Goal: Communication & Community: Ask a question

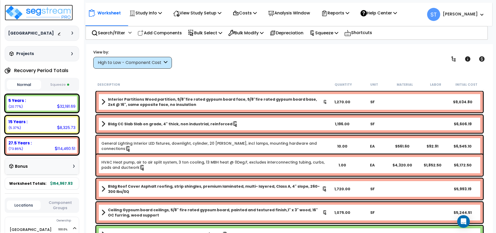
click at [44, 11] on img at bounding box center [39, 13] width 68 height 16
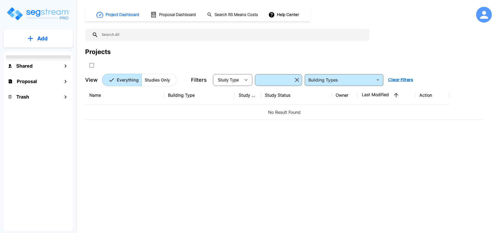
type input "Single Family Home"
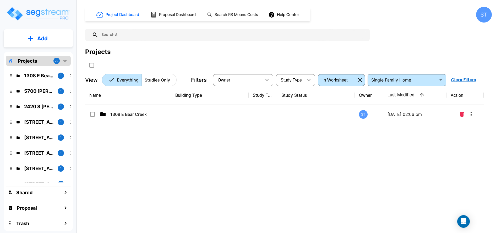
click at [45, 39] on p "Add" at bounding box center [42, 39] width 10 height 8
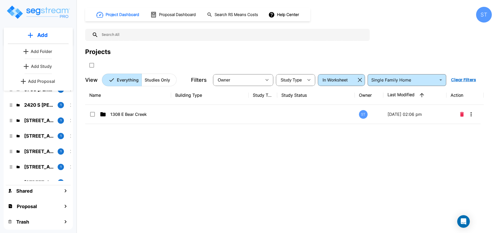
scroll to position [2, 0]
click at [43, 64] on p "Add Study" at bounding box center [41, 66] width 21 height 6
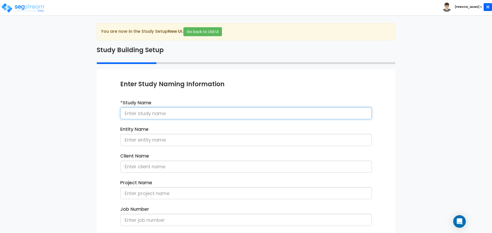
click at [134, 113] on input at bounding box center [246, 113] width 252 height 12
type input "[STREET_ADDRESS]"
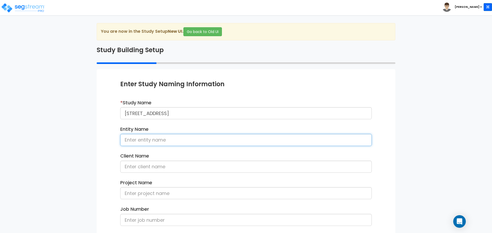
click at [137, 142] on input at bounding box center [246, 140] width 252 height 12
click at [139, 141] on input at bounding box center [246, 140] width 252 height 12
type input "[PERSON_NAME]"
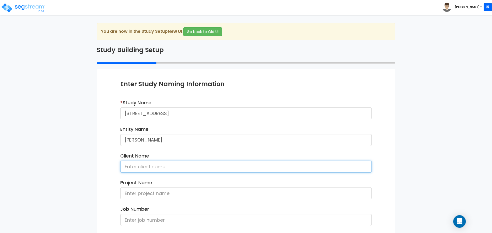
click at [139, 168] on input at bounding box center [246, 167] width 252 height 12
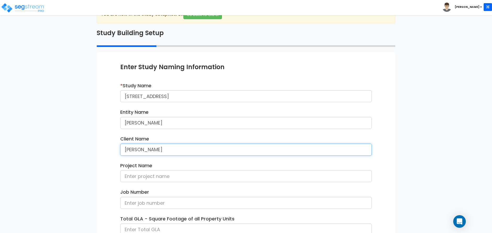
scroll to position [52, 0]
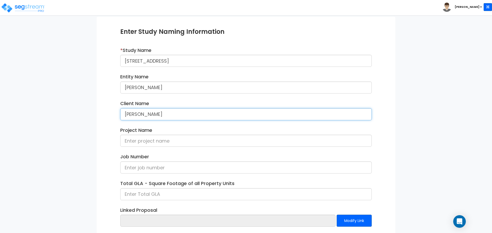
type input "[PERSON_NAME]"
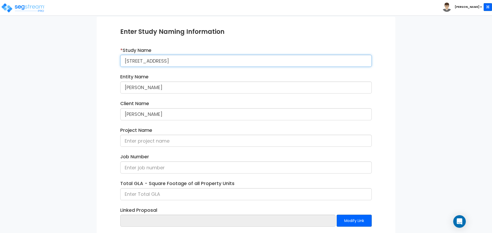
drag, startPoint x: 164, startPoint y: 60, endPoint x: 121, endPoint y: 58, distance: 42.8
click at [121, 58] on input "[STREET_ADDRESS]" at bounding box center [246, 61] width 252 height 12
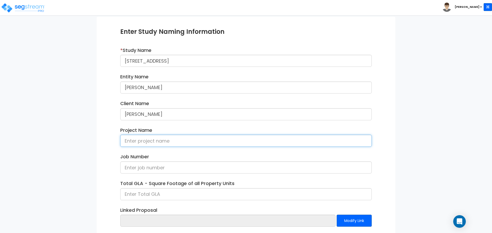
click at [130, 141] on input at bounding box center [246, 141] width 252 height 12
paste input "[STREET_ADDRESS]"
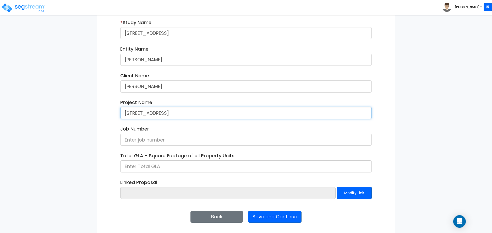
scroll to position [81, 0]
type input "[STREET_ADDRESS]"
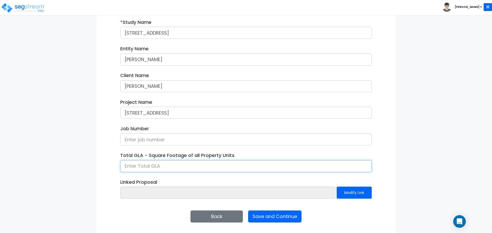
click at [149, 168] on input at bounding box center [246, 166] width 252 height 12
click at [149, 166] on input at bounding box center [246, 166] width 252 height 12
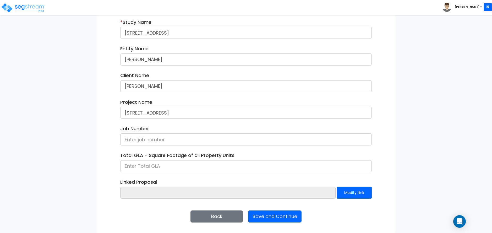
click at [57, 88] on div "We are Building your Study. So please grab a coffee and let us do the heavy lif…" at bounding box center [246, 88] width 492 height 291
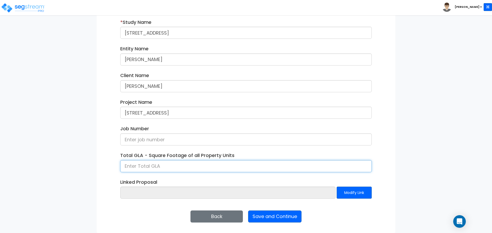
click at [146, 167] on input at bounding box center [246, 166] width 252 height 12
type input "3,119"
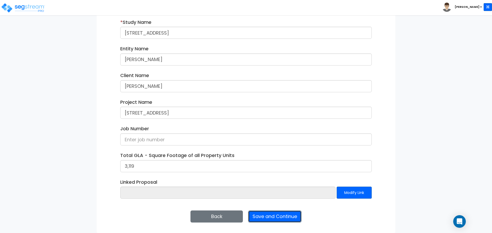
click at [275, 216] on button "Save and Continue" at bounding box center [274, 217] width 53 height 12
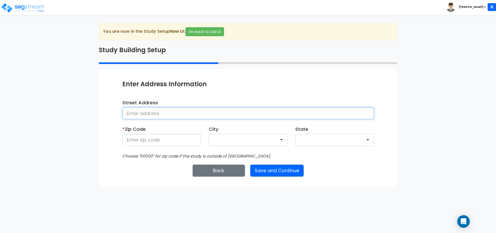
click at [159, 113] on input at bounding box center [248, 113] width 252 height 12
paste input "[STREET_ADDRESS]"
type input "[STREET_ADDRESS]"
click at [305, 141] on div at bounding box center [335, 140] width 79 height 12
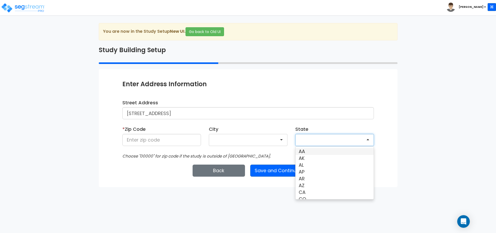
click at [41, 141] on div "We are Building your Study. So please grab a coffee and let us do the heavy lif…" at bounding box center [248, 105] width 496 height 164
click at [306, 139] on div at bounding box center [335, 140] width 79 height 12
click at [182, 137] on input at bounding box center [161, 140] width 79 height 12
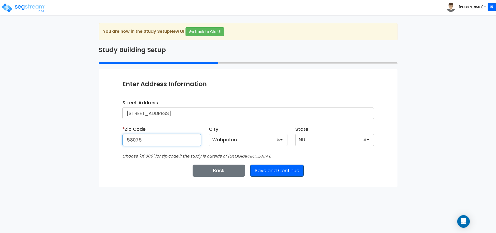
type input "58075"
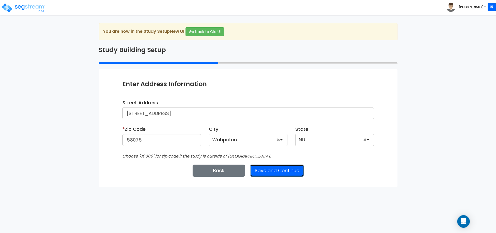
click at [266, 168] on button "Save and Continue" at bounding box center [276, 171] width 53 height 12
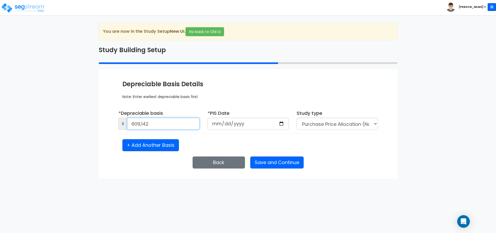
type input "609,142"
click at [219, 121] on input "date" at bounding box center [248, 124] width 81 height 12
type input "2025-06-15"
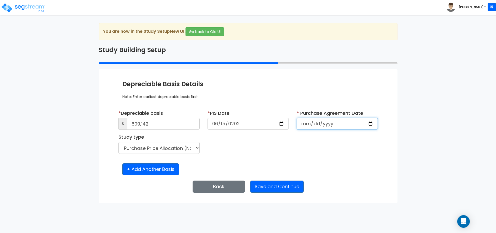
click at [304, 123] on input "date" at bounding box center [337, 124] width 81 height 12
type input "2025-06-16"
click at [194, 146] on select "Purchase Price Allocation (No Given Costs) New Construction / Reno / TI's (Give…" at bounding box center [159, 148] width 81 height 12
select select "NEW"
click at [119, 142] on select "Purchase Price Allocation (No Given Costs) New Construction / Reno / TI's (Give…" at bounding box center [159, 148] width 81 height 12
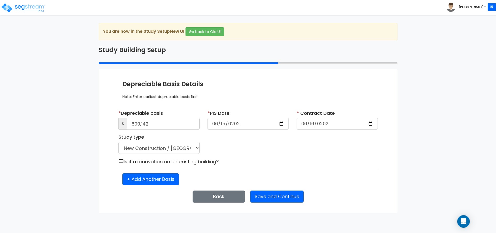
click at [122, 162] on input "checkbox" at bounding box center [121, 161] width 5 height 4
checkbox input "true"
click at [278, 199] on button "Save and Continue" at bounding box center [276, 197] width 53 height 12
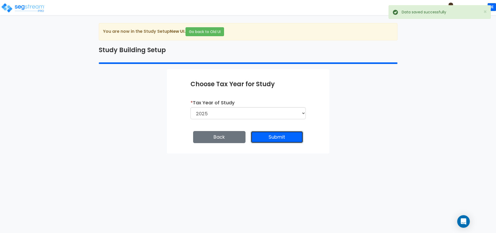
click at [280, 137] on button "Submit" at bounding box center [277, 137] width 52 height 12
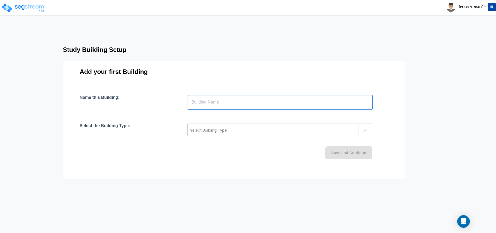
click at [239, 103] on input "text" at bounding box center [280, 102] width 185 height 15
paste input "text"
type input "103 Ninth St N"
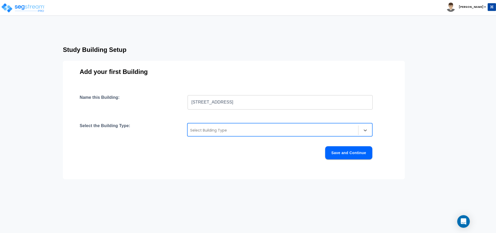
click at [240, 129] on div at bounding box center [272, 130] width 165 height 6
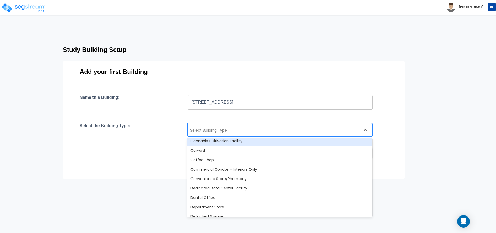
scroll to position [105, 0]
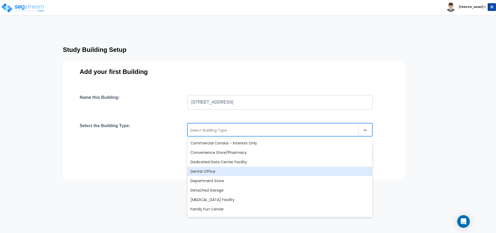
click at [214, 172] on div "Dental Office" at bounding box center [280, 171] width 185 height 9
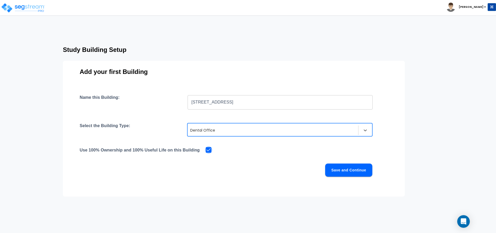
click at [205, 150] on input "checkbox" at bounding box center [207, 149] width 5 height 4
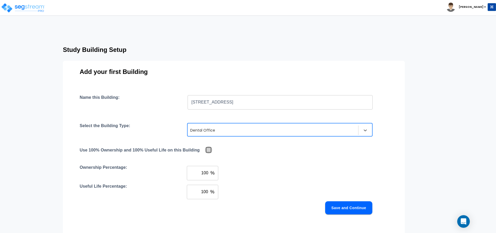
click at [205, 151] on input "checkbox" at bounding box center [207, 149] width 5 height 4
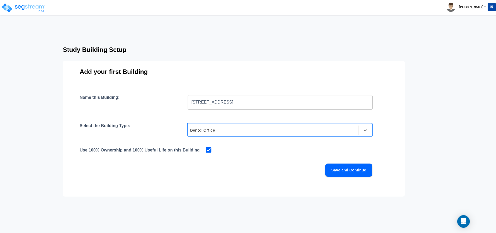
click at [246, 128] on div at bounding box center [272, 130] width 165 height 6
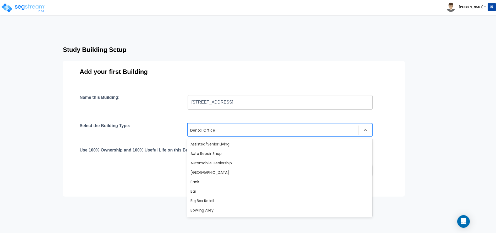
scroll to position [67, 0]
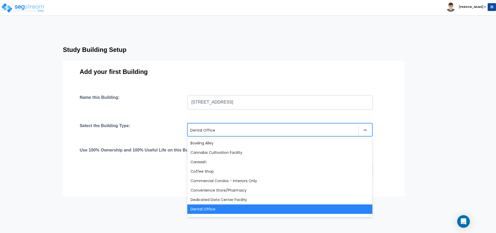
click at [216, 208] on div "Dental Office" at bounding box center [280, 209] width 185 height 9
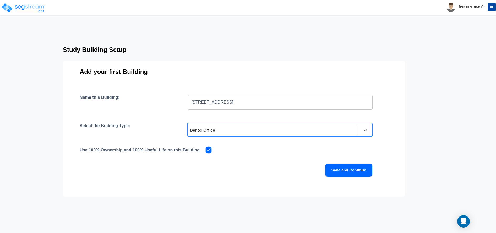
click at [205, 150] on input "checkbox" at bounding box center [207, 149] width 5 height 4
checkbox input "false"
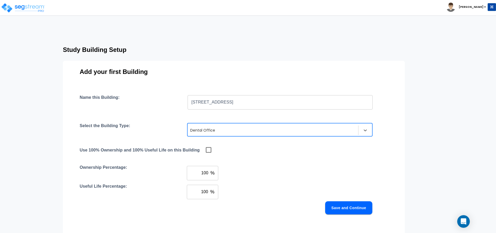
click at [199, 174] on input "100" at bounding box center [198, 173] width 22 height 15
drag, startPoint x: 199, startPoint y: 174, endPoint x: 203, endPoint y: 173, distance: 4.5
click at [203, 173] on input "100" at bounding box center [198, 173] width 22 height 15
type input "50"
drag, startPoint x: 200, startPoint y: 191, endPoint x: 211, endPoint y: 191, distance: 11.0
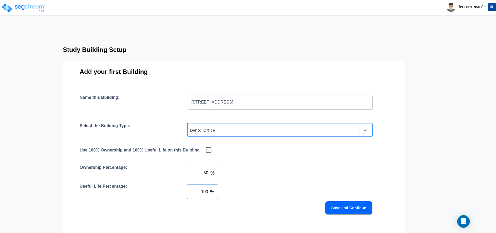
click at [211, 191] on div "100 % ​" at bounding box center [202, 192] width 31 height 15
type input "50"
click at [342, 211] on button "Save and Continue" at bounding box center [348, 207] width 47 height 13
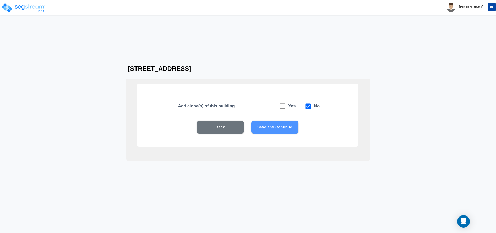
click at [281, 125] on button "Save and Continue" at bounding box center [274, 127] width 47 height 13
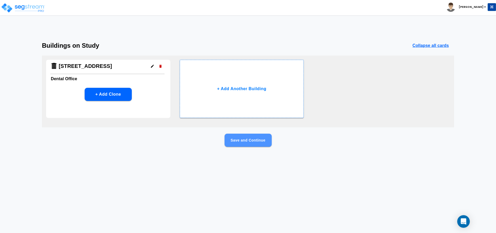
click at [254, 141] on button "Save and Continue" at bounding box center [248, 140] width 47 height 13
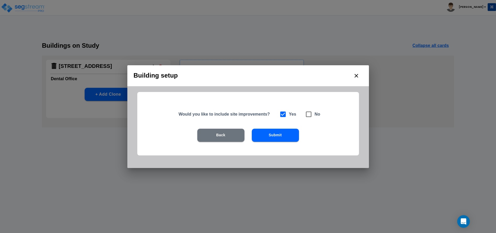
click at [276, 134] on button "Submit" at bounding box center [275, 135] width 47 height 13
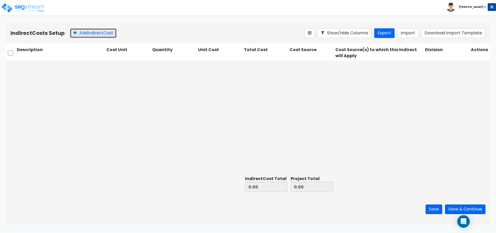
click at [98, 32] on button "Add Indirect Cost" at bounding box center [93, 33] width 47 height 10
click at [75, 67] on input "text" at bounding box center [61, 67] width 88 height 10
click at [68, 116] on div "Select... 0.00 0.00 0.00 Select... Please Choose one or more Cost Sources Selec…" at bounding box center [248, 117] width 486 height 113
click at [145, 67] on icon at bounding box center [146, 66] width 5 height 5
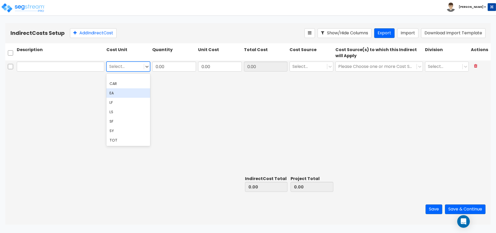
click at [130, 95] on div "EA" at bounding box center [128, 92] width 44 height 9
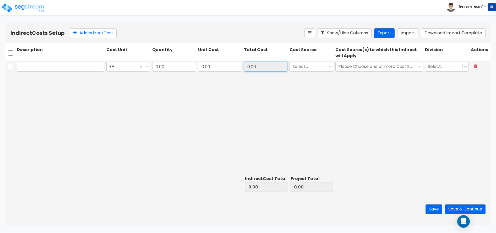
click at [258, 68] on input "0.00" at bounding box center [266, 67] width 44 height 10
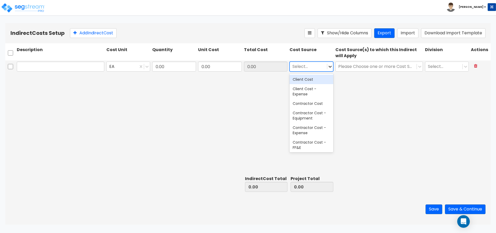
click at [330, 66] on icon at bounding box center [330, 66] width 5 height 5
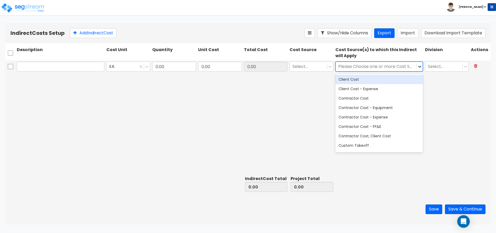
click at [420, 65] on icon at bounding box center [419, 66] width 5 height 5
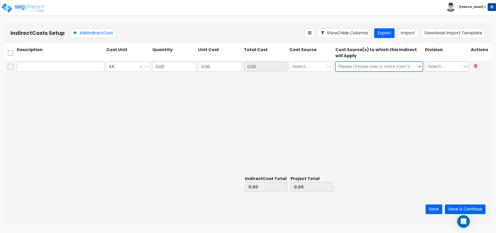
click at [464, 66] on icon at bounding box center [465, 66] width 5 height 5
click at [371, 120] on div "EA 0.00 0.00 0.00 Select... Please Choose one or more Cost Sources Select..." at bounding box center [248, 117] width 486 height 113
click at [102, 112] on div "EA 0.00 0.00 0.00 Select... Please Choose one or more Cost Sources Select..." at bounding box center [248, 117] width 486 height 113
type input "1"
drag, startPoint x: 186, startPoint y: 68, endPoint x: 146, endPoint y: 69, distance: 40.9
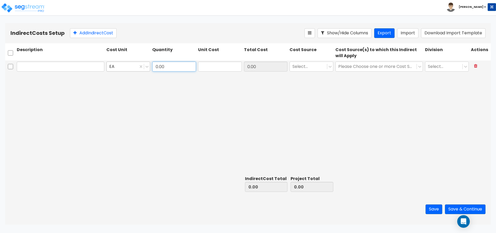
click at [146, 69] on div "EA 0.00 0.00 Select... Please Choose one or more Cost Sources Select..." at bounding box center [248, 67] width 486 height 12
type input "1"
click at [211, 68] on input "text" at bounding box center [220, 67] width 44 height 10
click at [113, 107] on div "EA 1 0.00 Select... Please Choose one or more Cost Sources Select..." at bounding box center [248, 117] width 486 height 113
click at [231, 65] on input "text" at bounding box center [220, 67] width 44 height 10
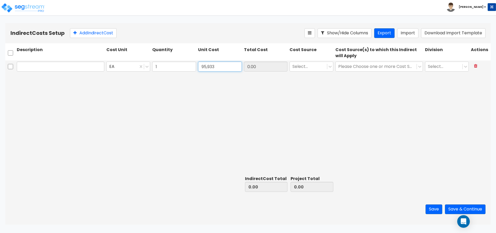
type input "95,933"
type input "95,933.00"
click at [216, 100] on div "EA 1 95,933 95,933.00 Select... Please Choose one or more Cost Sources Select..." at bounding box center [248, 117] width 486 height 113
click at [117, 96] on div "EA 1 95,933 95,933.00 Select... Please Choose one or more Cost Sources Select..." at bounding box center [248, 117] width 486 height 113
click at [255, 66] on input "95,933.00" at bounding box center [266, 67] width 44 height 10
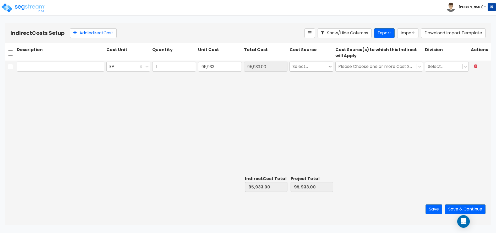
click at [330, 66] on icon at bounding box center [330, 66] width 5 height 5
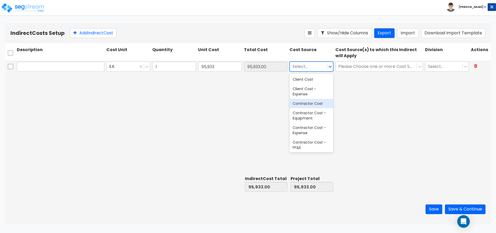
click at [313, 104] on div "Contractor Cost" at bounding box center [312, 103] width 44 height 9
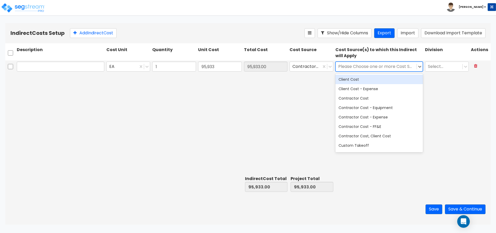
click at [349, 69] on div at bounding box center [377, 66] width 76 height 7
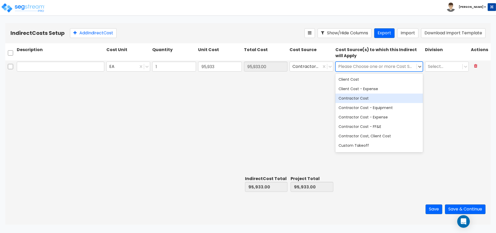
click at [352, 98] on div "Contractor Cost" at bounding box center [380, 98] width 88 height 9
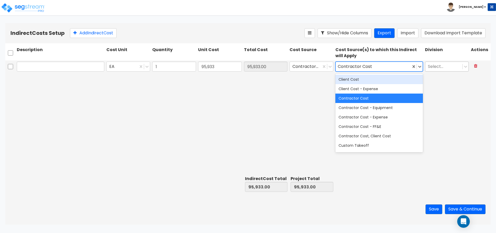
click at [430, 66] on div at bounding box center [444, 66] width 32 height 7
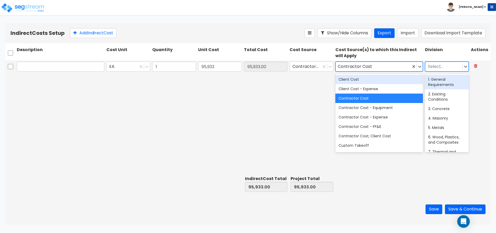
click at [433, 82] on div "1. General Requirements" at bounding box center [447, 82] width 44 height 15
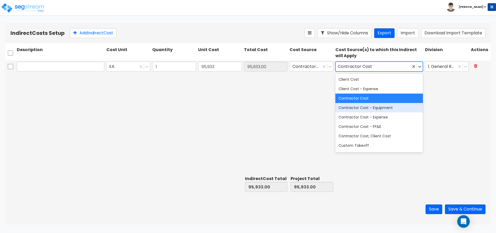
click at [278, 117] on div "EA 1 95,933 95,933.00 Contractor Cost option Contractor Cost, selected. 18 resu…" at bounding box center [248, 117] width 486 height 113
click at [9, 69] on input "checkbox" at bounding box center [10, 67] width 5 height 10
checkbox input "true"
click at [90, 34] on button "Add Indirect Cost" at bounding box center [93, 33] width 47 height 10
checkbox input "false"
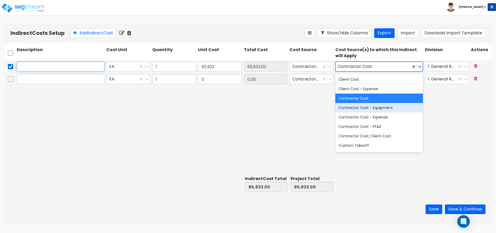
click at [66, 65] on input "text" at bounding box center [61, 67] width 88 height 10
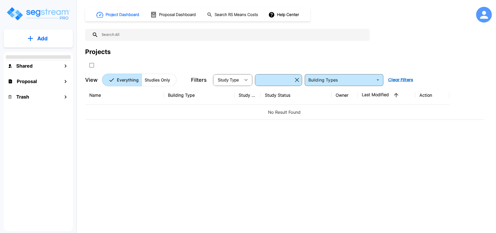
type input "Single Family Home"
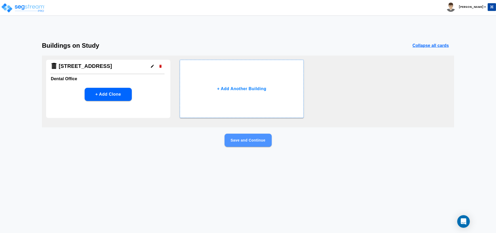
click at [260, 143] on button "Save and Continue" at bounding box center [248, 140] width 47 height 13
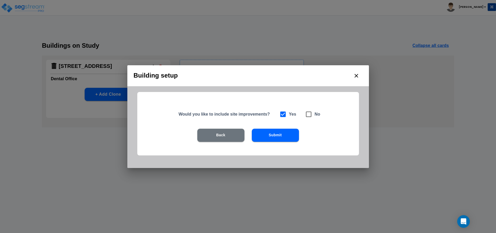
click at [270, 132] on button "Submit" at bounding box center [275, 135] width 47 height 13
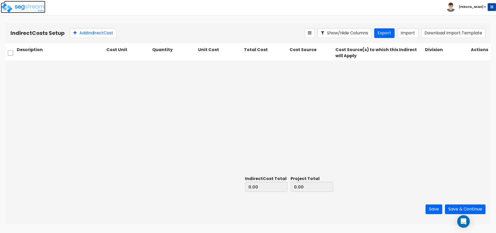
click at [30, 6] on img at bounding box center [23, 8] width 45 height 10
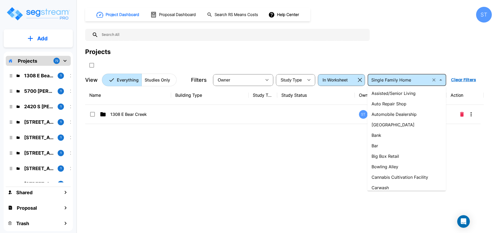
click at [401, 79] on input "Single Family Home" at bounding box center [399, 79] width 60 height 7
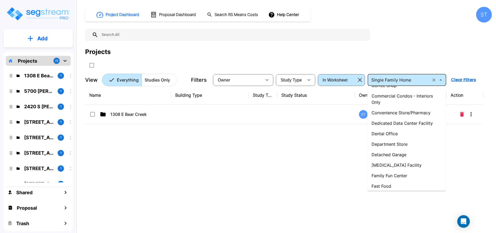
scroll to position [104, 0]
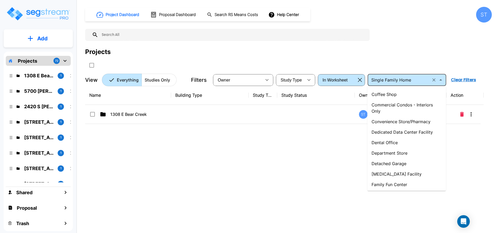
click at [390, 142] on li "Dental Office" at bounding box center [407, 142] width 79 height 10
type input "Dental Office"
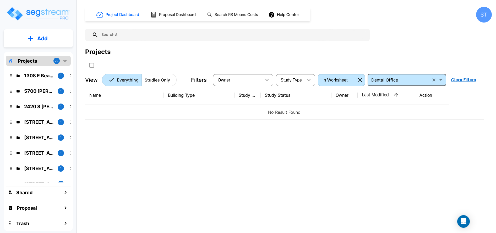
click at [360, 79] on icon "button" at bounding box center [360, 80] width 4 height 4
click at [308, 80] on icon "button" at bounding box center [309, 80] width 6 height 6
click at [266, 79] on icon "button" at bounding box center [267, 80] width 6 height 6
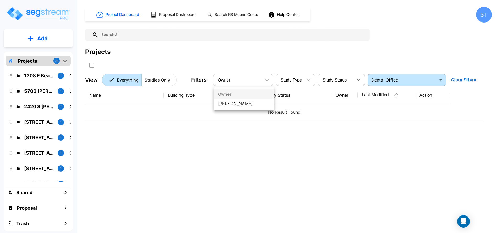
click at [253, 105] on li "[PERSON_NAME]" at bounding box center [244, 103] width 60 height 9
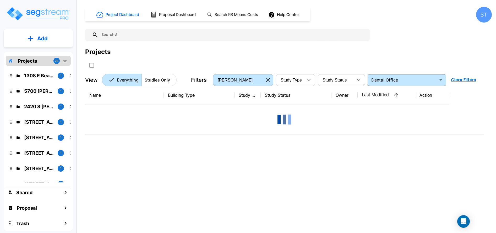
type input "114"
click at [345, 79] on span "Study Status" at bounding box center [335, 80] width 24 height 4
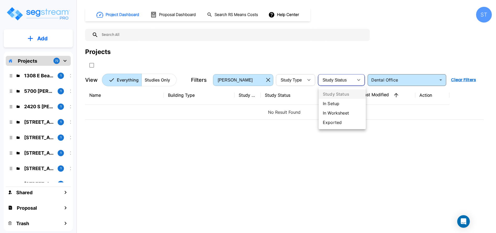
click at [337, 102] on li "In Setup" at bounding box center [342, 103] width 47 height 9
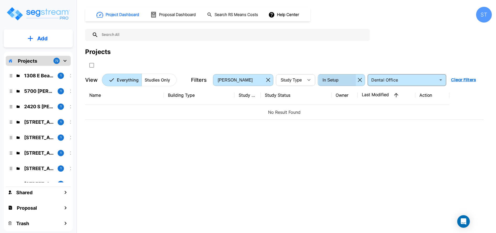
click at [345, 81] on div "In Setup" at bounding box center [337, 80] width 37 height 15
click at [338, 104] on li "In Worksheet" at bounding box center [336, 101] width 35 height 5
type input "in_worksheet"
click at [463, 78] on button "Clear Filters" at bounding box center [463, 80] width 29 height 10
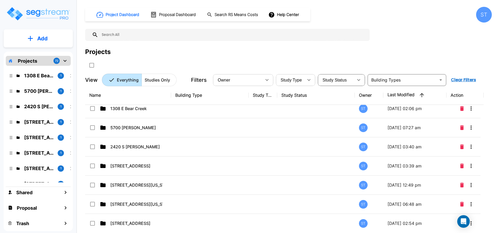
scroll to position [0, 0]
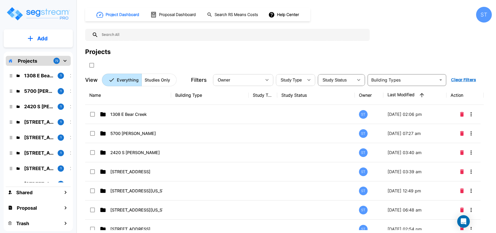
click at [40, 38] on p "Add" at bounding box center [42, 39] width 10 height 8
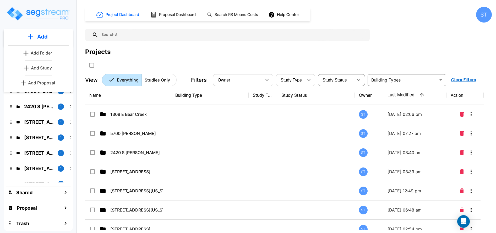
click at [41, 67] on p "Add Study" at bounding box center [41, 68] width 21 height 6
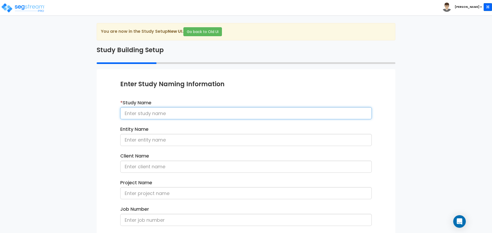
click at [139, 113] on input at bounding box center [246, 113] width 252 height 12
paste input "[STREET_ADDRESS]"
type input "[STREET_ADDRESS]"
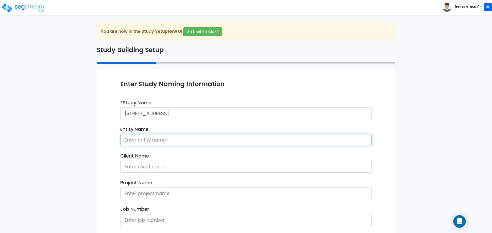
click at [143, 141] on input at bounding box center [246, 140] width 252 height 12
type input "[PERSON_NAME]"
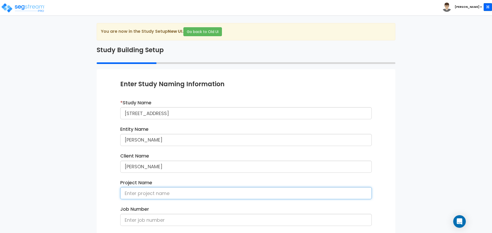
type input "[STREET_ADDRESS]"
type input "3,119"
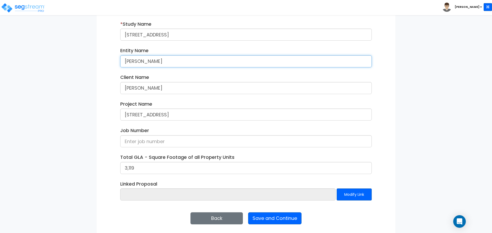
scroll to position [81, 0]
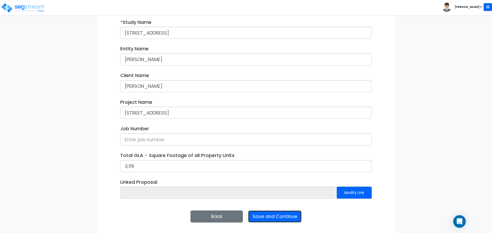
click at [277, 218] on button "Save and Continue" at bounding box center [274, 217] width 53 height 12
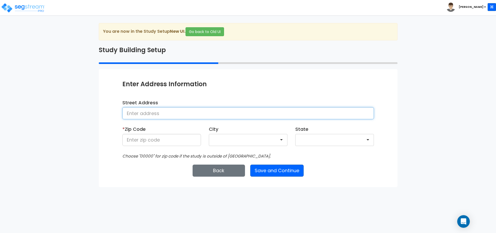
paste input "[STREET_ADDRESS]"
type input "[STREET_ADDRESS]"
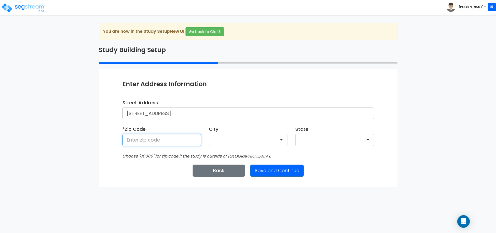
click at [164, 138] on input at bounding box center [161, 140] width 79 height 12
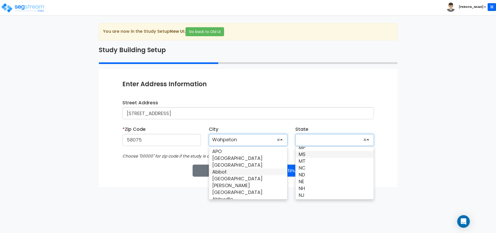
scroll to position [210, 0]
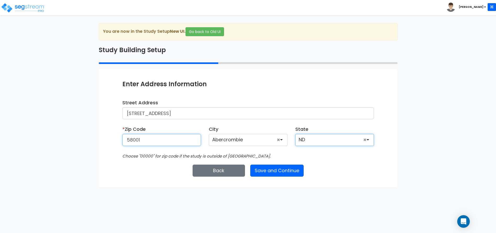
click at [146, 139] on input "58001" at bounding box center [161, 140] width 79 height 12
drag, startPoint x: 146, startPoint y: 139, endPoint x: 94, endPoint y: 143, distance: 52.4
click at [94, 143] on div "We are Building your Study. So please grab a coffee and let us do the heavy lif…" at bounding box center [248, 105] width 496 height 164
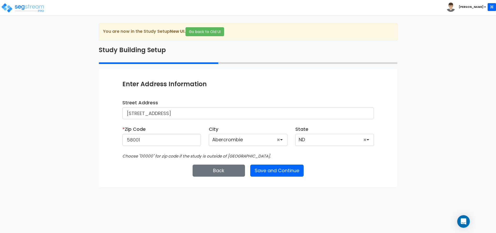
click at [51, 96] on div "We are Building your Study. So please grab a coffee and let us do the heavy lif…" at bounding box center [248, 105] width 496 height 164
drag, startPoint x: 144, startPoint y: 141, endPoint x: 113, endPoint y: 140, distance: 30.7
click at [113, 140] on div "Enter Study Naming Information * Study Name [STREET_ADDRESS] Entity Name [PERSO…" at bounding box center [248, 128] width 299 height 118
type input "58075"
click at [286, 170] on button "Save and Continue" at bounding box center [276, 171] width 53 height 12
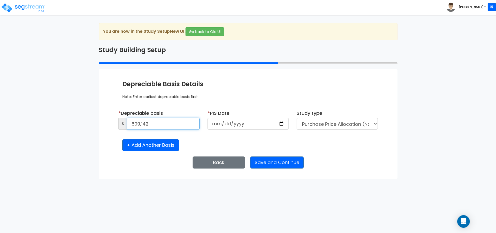
type input "609,142"
click at [213, 121] on input "date" at bounding box center [248, 124] width 81 height 12
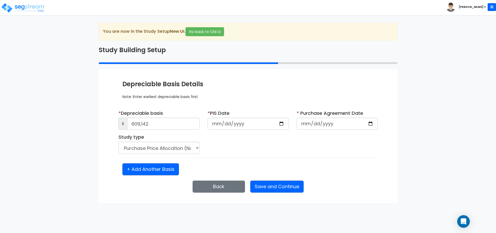
type input "6202-06-15"
click at [240, 122] on input "6202-06-15" at bounding box center [248, 124] width 81 height 12
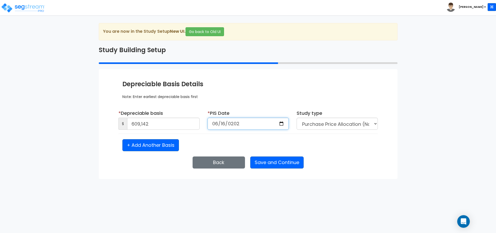
type input "[DATE]"
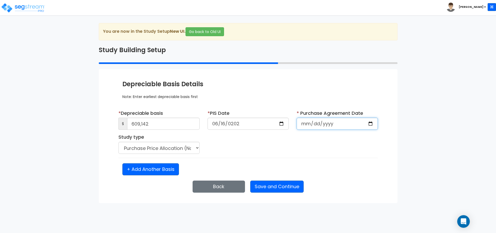
click at [316, 124] on input "date" at bounding box center [337, 124] width 81 height 12
click at [304, 125] on input "date" at bounding box center [337, 124] width 81 height 12
type input "[DATE]"
click at [464, 219] on icon "Open Intercom Messenger" at bounding box center [464, 221] width 6 height 7
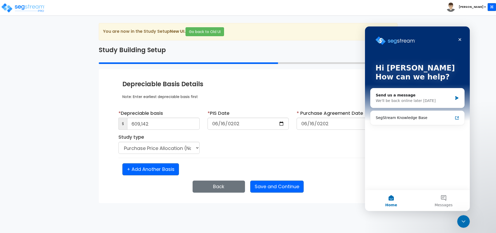
scroll to position [0, 0]
click at [404, 97] on div "Send us a message" at bounding box center [414, 96] width 77 height 6
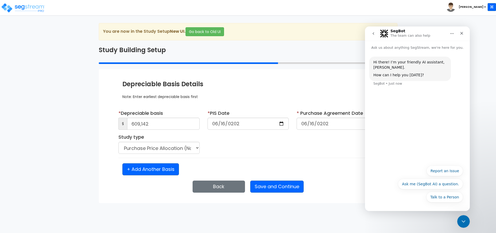
click at [444, 196] on button "Talk to a Person" at bounding box center [445, 197] width 37 height 10
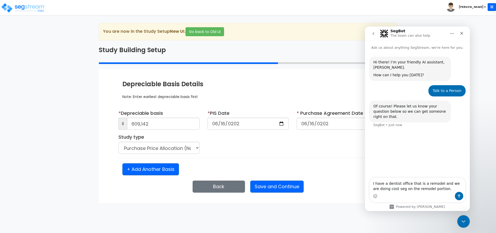
click at [443, 187] on textarea "I have a dentist office that is a remodel and we are doing cost seg on the remo…" at bounding box center [418, 185] width 96 height 14
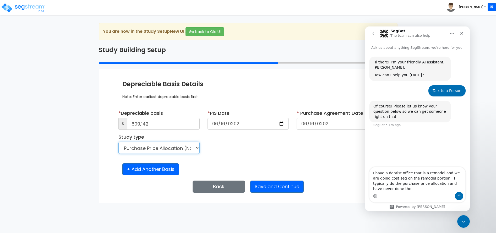
click at [172, 147] on select "Purchase Price Allocation (No Given Costs) New Construction / Reno / TI's (Give…" at bounding box center [159, 148] width 81 height 12
click at [294, 155] on div "* Depreciable basis $ 609,142 * PIS Date [DATE] * Purchase Agreement Date [DATE]" at bounding box center [248, 134] width 267 height 48
click at [392, 194] on div "Intercom messenger" at bounding box center [418, 196] width 96 height 8
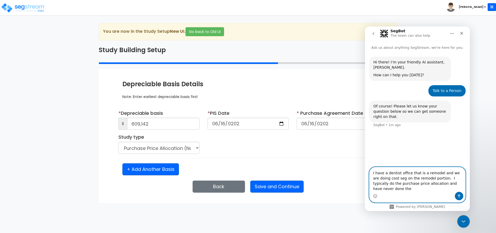
click at [464, 189] on textarea "I have a dentist office that is a remodel and we are doing cost seg on the remo…" at bounding box center [418, 179] width 96 height 25
click at [415, 189] on textarea "I have a dentist office that is a remodel and we are doing cost seg on the remo…" at bounding box center [418, 179] width 96 height 25
click at [427, 189] on textarea "I have a dentist office that is a remodel and we are doing cost seg on the remo…" at bounding box center [418, 177] width 96 height 30
click at [441, 189] on textarea "I have a dentist office that is a remodel and we are doing cost seg on the remo…" at bounding box center [418, 177] width 96 height 30
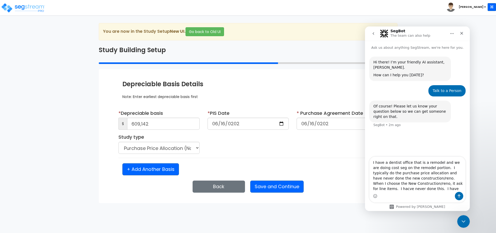
drag, startPoint x: 444, startPoint y: 183, endPoint x: 435, endPoint y: 190, distance: 10.8
click at [432, 192] on div "Intercom messenger" at bounding box center [418, 196] width 96 height 8
click at [403, 190] on textarea "I have a dentist office that is a remodel and we are doing cost seg on the remo…" at bounding box center [418, 174] width 96 height 35
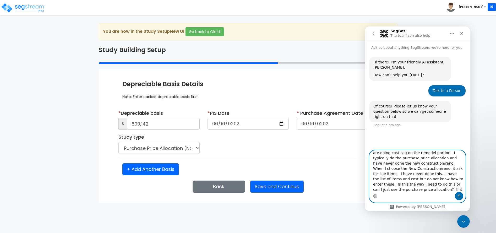
scroll to position [14, 0]
type textarea "I have a dentist office that is a remodel and we are doing cost seg on the remo…"
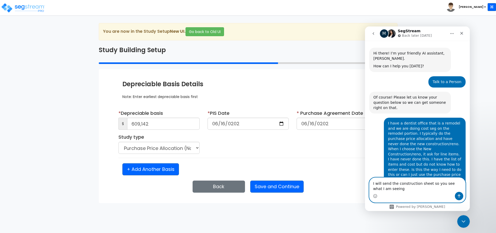
scroll to position [0, 0]
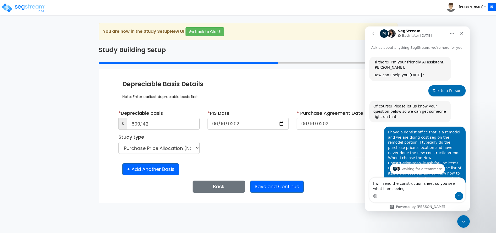
click at [452, 32] on icon "Home" at bounding box center [452, 33] width 4 height 4
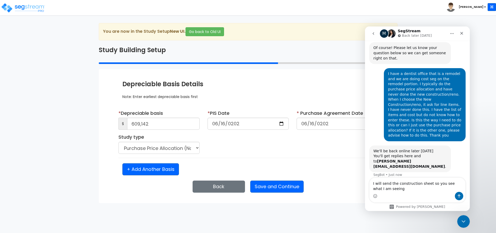
scroll to position [63, 0]
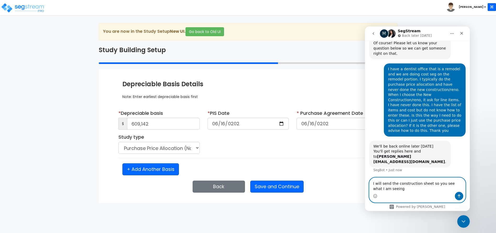
click at [427, 183] on textarea "I will send the construction sheet so you see what I am seeing" at bounding box center [418, 185] width 96 height 14
click at [417, 190] on textarea "I will send the construction sheet to [PERSON_NAME]'s email so you see what I a…" at bounding box center [418, 182] width 96 height 19
click at [390, 183] on textarea "I will send the construction sheet to [PERSON_NAME]'s email so you see what I a…" at bounding box center [418, 182] width 96 height 19
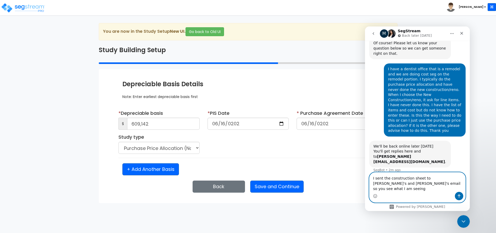
click at [432, 190] on textarea "I sent the construction sheet to [PERSON_NAME]'s and [PERSON_NAME]'s email so y…" at bounding box center [418, 182] width 96 height 19
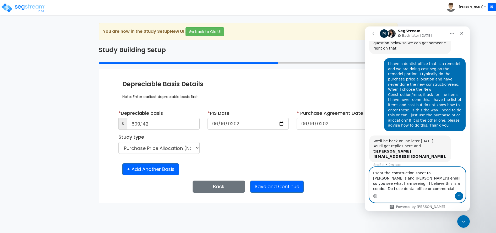
scroll to position [4, 0]
click at [406, 184] on textarea "I sent the construction sheet to [PERSON_NAME]'s and [PERSON_NAME]'s email so y…" at bounding box center [418, 177] width 96 height 30
type textarea "I sent the construction sheet to [PERSON_NAME]'s and [PERSON_NAME]'s email so y…"
click at [462, 195] on button "Send a message…" at bounding box center [459, 196] width 8 height 8
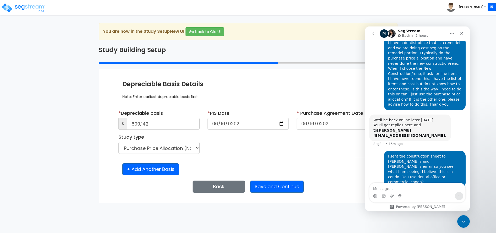
scroll to position [89, 0]
